Goal: Transaction & Acquisition: Purchase product/service

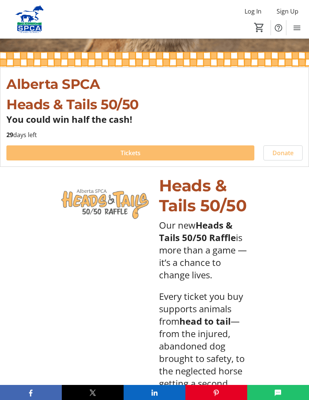
scroll to position [139, 0]
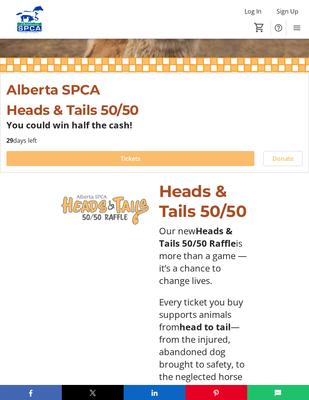
click at [130, 160] on span "Tickets" at bounding box center [131, 158] width 20 height 9
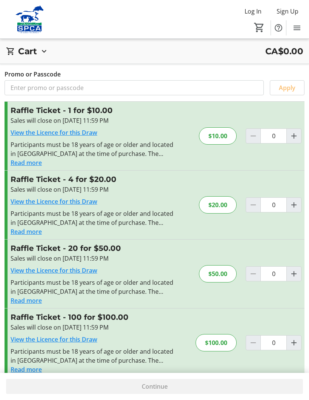
click at [289, 205] on mat-icon "Increment by one" at bounding box center [293, 204] width 9 height 9
type input "1"
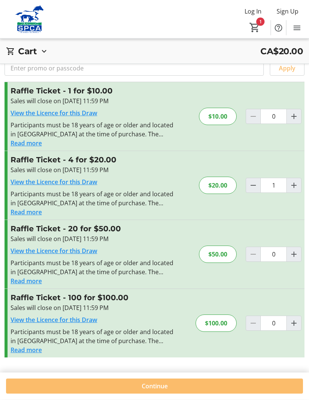
scroll to position [27, 0]
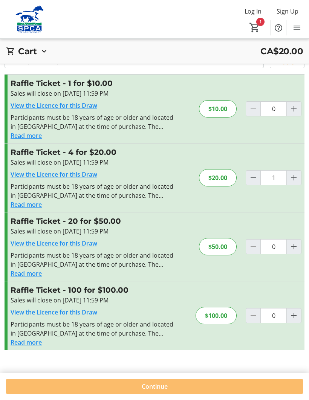
click at [156, 391] on span "Continue" at bounding box center [155, 386] width 26 height 9
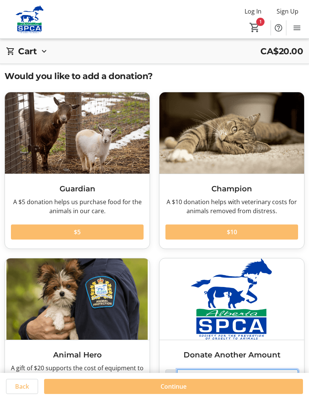
click at [201, 380] on input "50" at bounding box center [237, 376] width 121 height 15
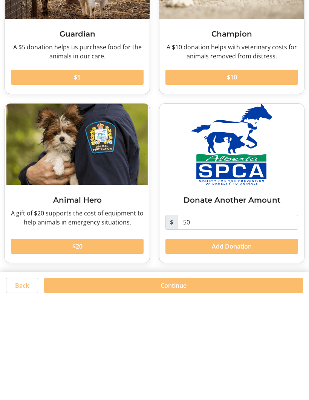
click at [19, 295] on h3 "Animal Hero" at bounding box center [77, 300] width 133 height 11
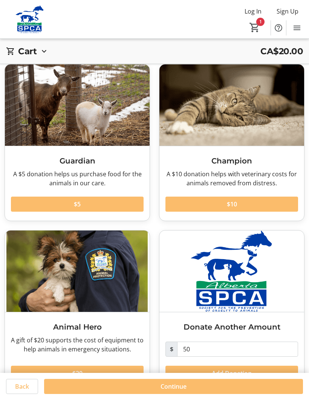
click at [171, 391] on span "Continue" at bounding box center [173, 386] width 26 height 9
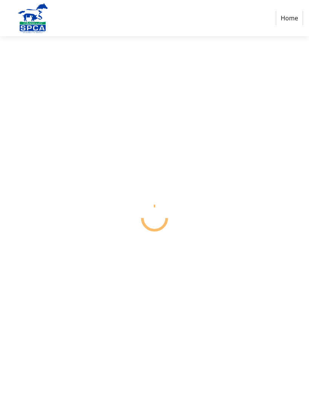
select select "CA"
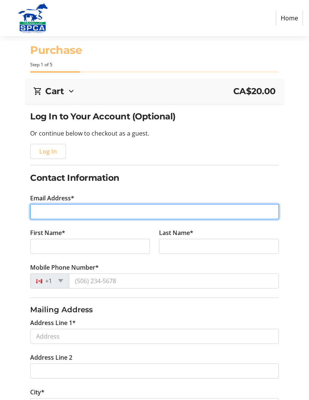
click at [44, 213] on input "Email Address*" at bounding box center [154, 211] width 248 height 15
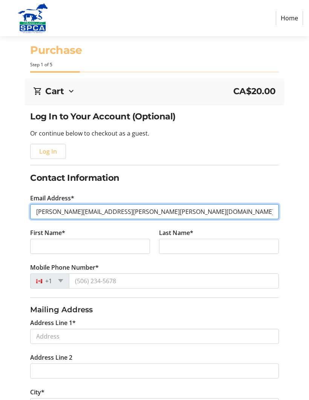
type input "[PERSON_NAME][EMAIL_ADDRESS][PERSON_NAME][PERSON_NAME][DOMAIN_NAME]"
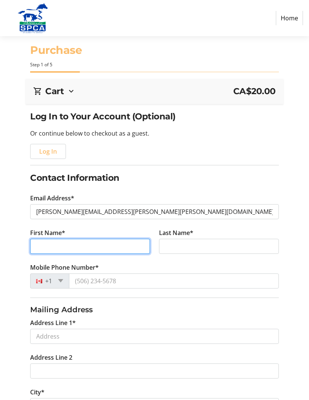
click at [76, 247] on input "First Name*" at bounding box center [90, 246] width 120 height 15
type input "[PERSON_NAME]"
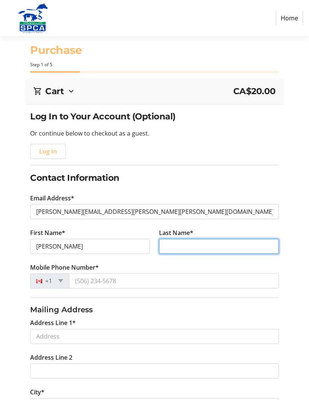
click at [184, 244] on input "Last Name*" at bounding box center [219, 246] width 120 height 15
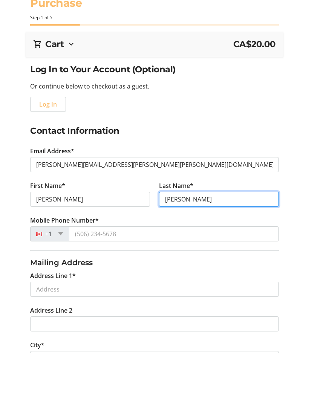
type input "[PERSON_NAME]"
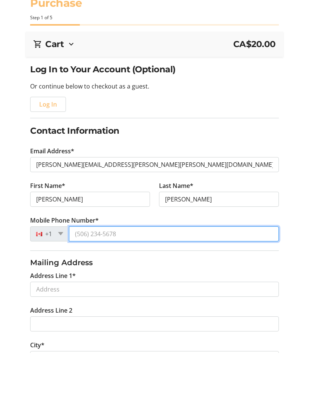
click at [108, 273] on input "Mobile Phone Number*" at bounding box center [173, 280] width 209 height 15
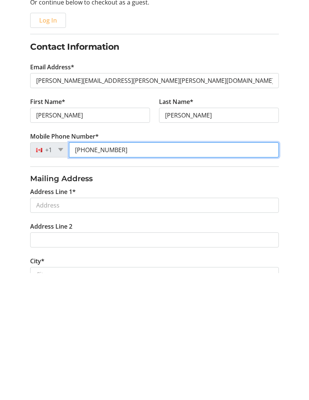
scroll to position [7, 0]
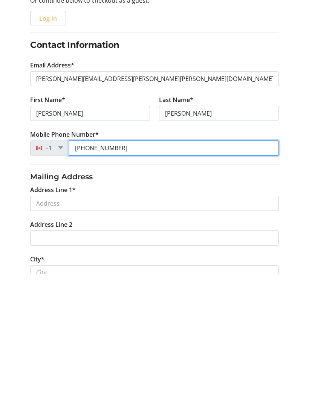
type input "[PHONE_NUMBER]"
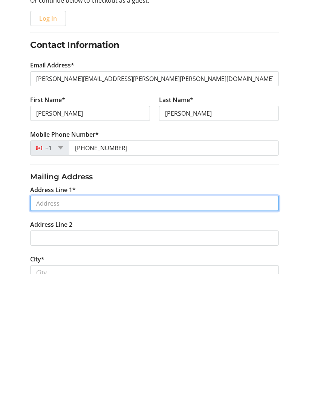
click at [53, 322] on input "Address Line 1*" at bounding box center [154, 329] width 248 height 15
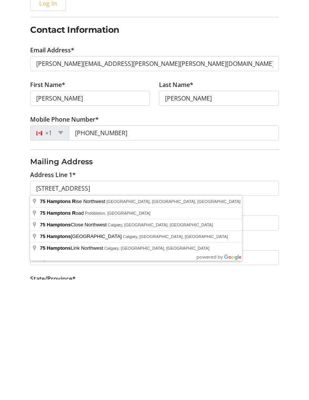
scroll to position [148, 0]
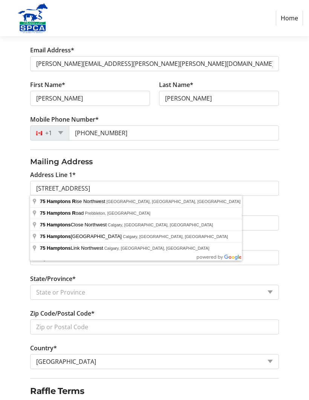
type input "75 [GEOGRAPHIC_DATA]"
type input "[GEOGRAPHIC_DATA]"
select select "AB"
type input "T3A 5E6"
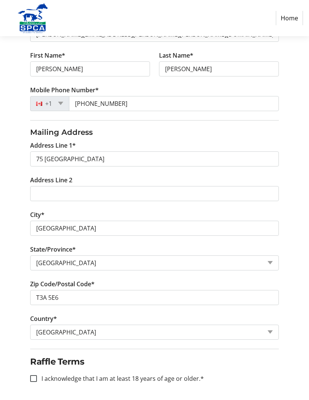
scroll to position [185, 0]
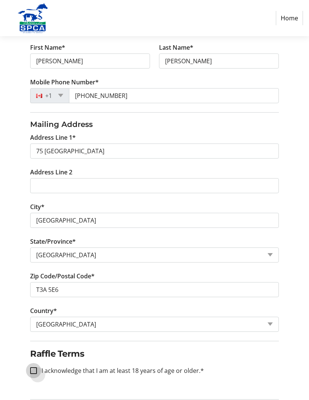
click at [34, 371] on input "I acknowledge that I am at least 18 years of age or older.*" at bounding box center [33, 370] width 7 height 7
checkbox input "true"
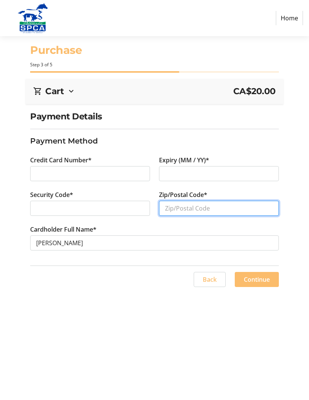
click at [193, 209] on input "Zip/Postal Code*" at bounding box center [219, 208] width 120 height 15
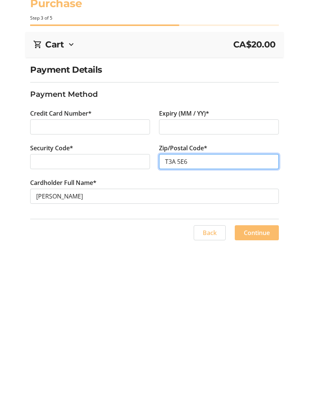
type input "T3A 5E6"
click at [255, 275] on span "Continue" at bounding box center [257, 279] width 26 height 9
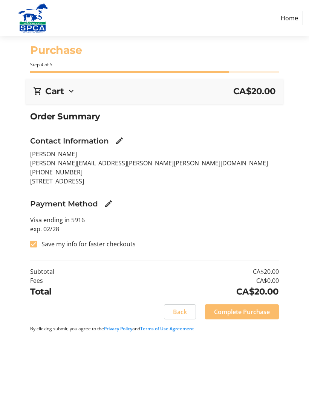
click at [259, 314] on span "Complete Purchase" at bounding box center [242, 311] width 56 height 9
